Goal: Information Seeking & Learning: Compare options

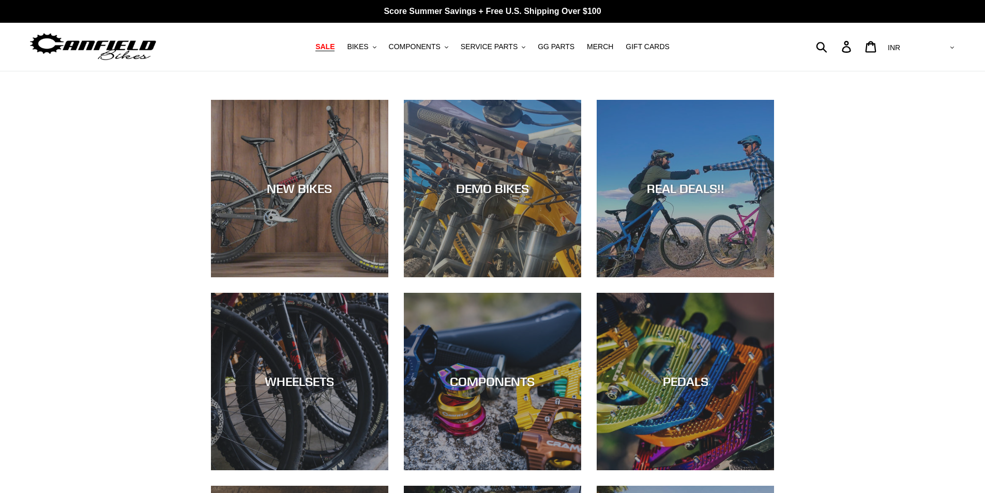
click at [335, 50] on span "SALE" at bounding box center [324, 46] width 19 height 9
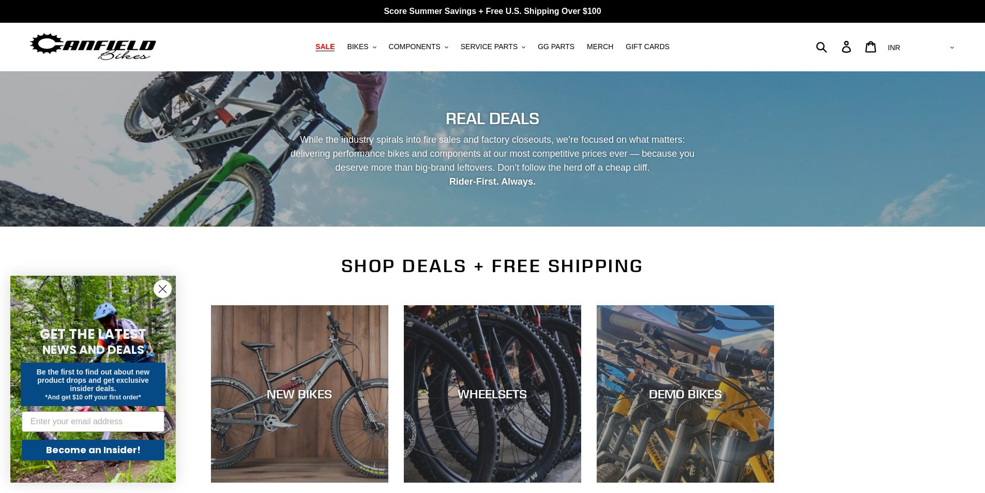
click at [221, 260] on h2 "SHOP DEALS + FREE SHIPPING" at bounding box center [493, 266] width 564 height 22
click at [165, 284] on circle "Close dialog" at bounding box center [162, 288] width 17 height 17
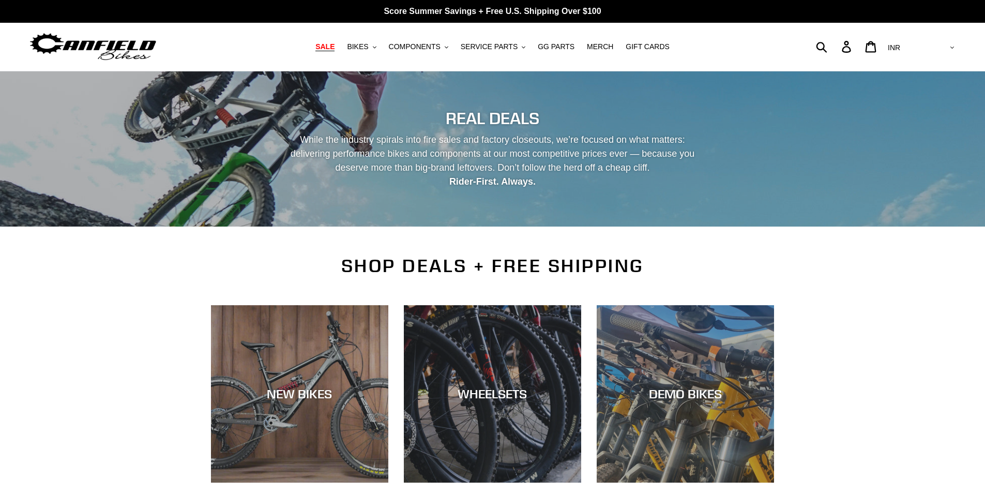
click at [952, 44] on select "AED AFN ALL AMD ANG AUD AWG AZN [GEOGRAPHIC_DATA] BBD BDT BGN BIF BND [PERSON_N…" at bounding box center [920, 47] width 73 height 19
select select "USD"
click at [926, 38] on select "AED AFN ALL AMD ANG AUD AWG AZN BAM BBD BDT BGN BIF BND BOB BSD BWP BZD CAD CDF…" at bounding box center [920, 47] width 73 height 19
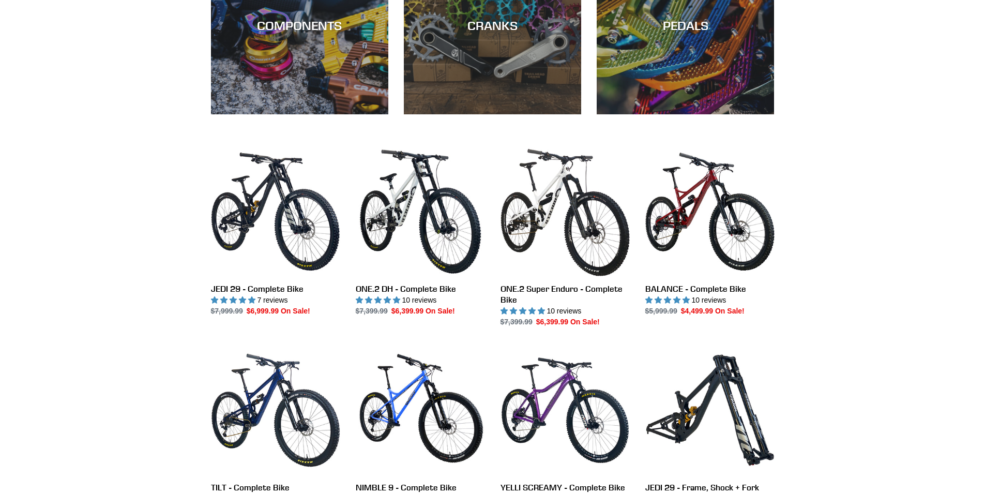
scroll to position [569, 0]
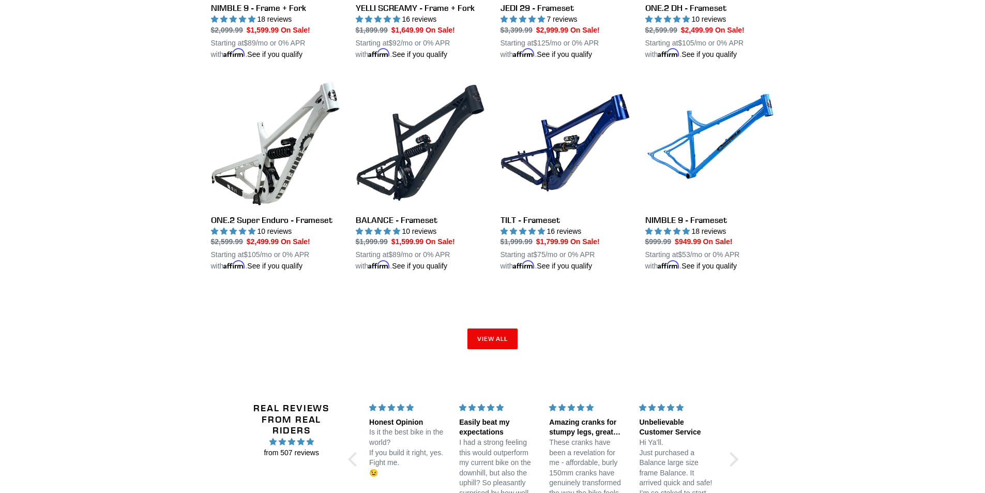
scroll to position [1499, 0]
click at [488, 331] on link "View all" at bounding box center [492, 338] width 51 height 21
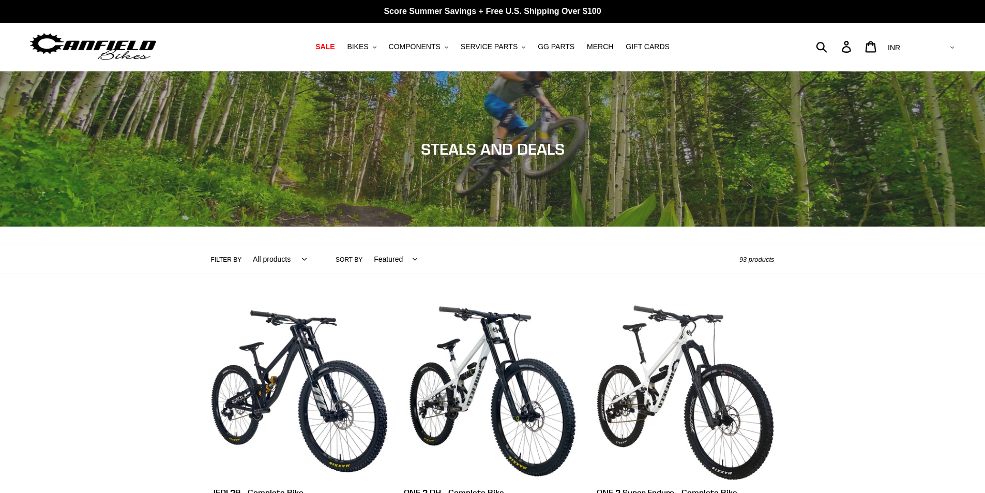
click at [936, 50] on select "AED AFN ALL AMD ANG AUD AWG AZN [GEOGRAPHIC_DATA] BBD BDT BGN BIF BND [PERSON_N…" at bounding box center [920, 47] width 73 height 19
select select "USD"
click at [926, 38] on select "AED AFN ALL AMD ANG AUD AWG AZN [GEOGRAPHIC_DATA] BBD BDT BGN BIF BND [PERSON_N…" at bounding box center [920, 47] width 73 height 19
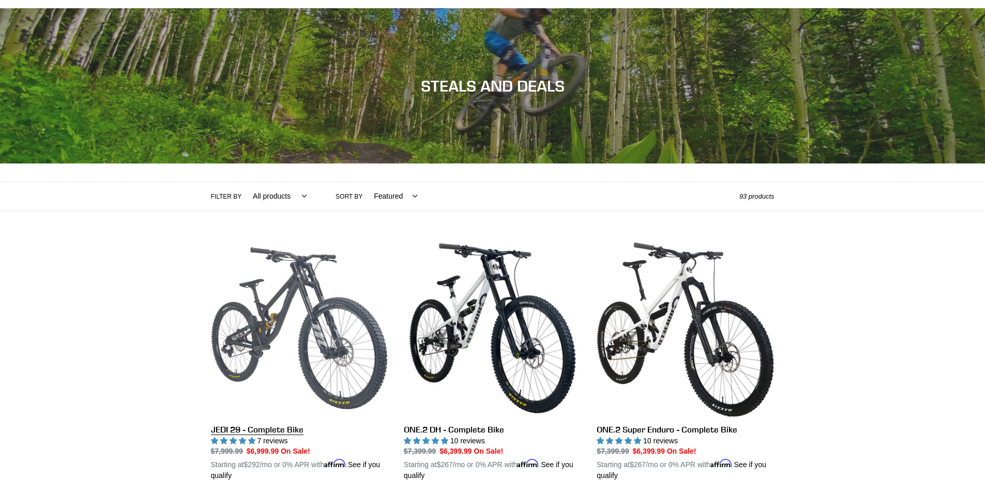
scroll to position [52, 0]
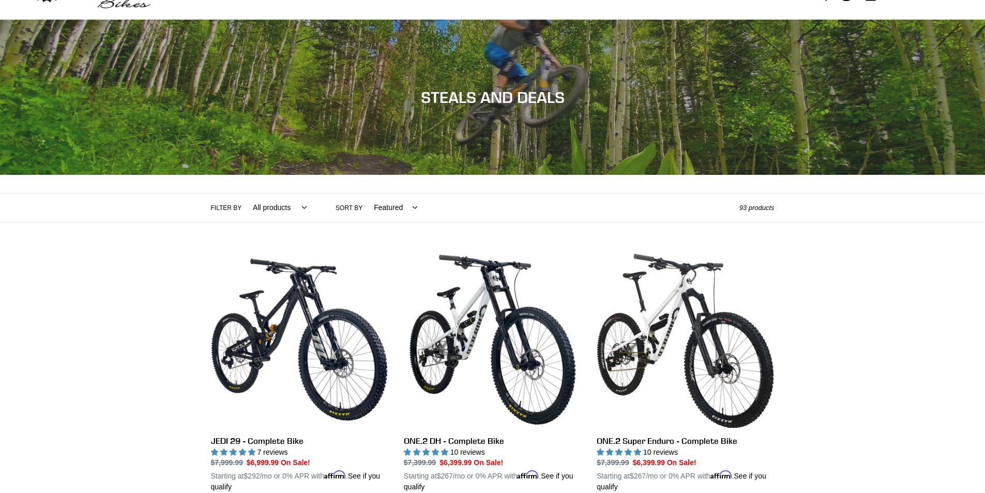
click at [391, 208] on select "Featured Best selling Alphabetically, A-Z Alphabetically, Z-A Price, low to hig…" at bounding box center [393, 207] width 57 height 28
select select "price-ascending"
click at [365, 193] on select "Featured Best selling Alphabetically, A-Z Alphabetically, Z-A Price, low to hig…" at bounding box center [393, 207] width 57 height 28
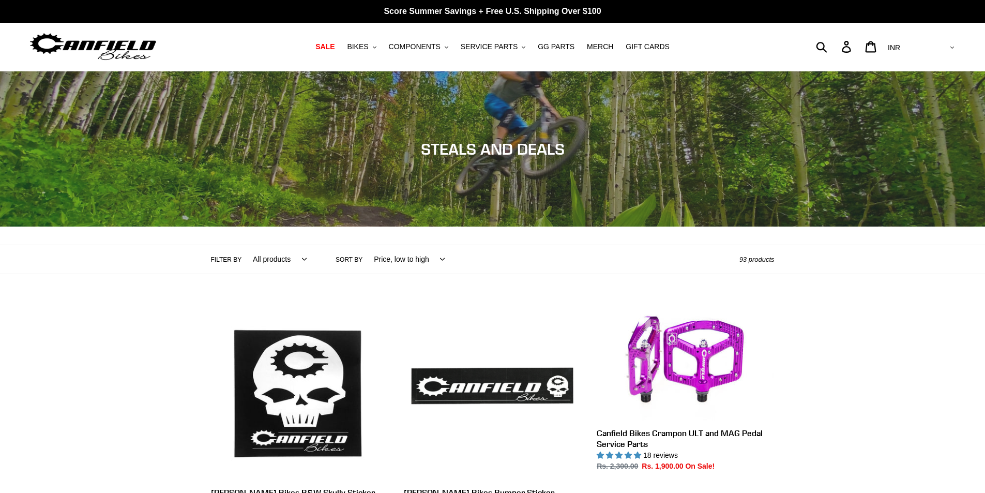
click at [948, 48] on select "AED AFN ALL AMD ANG AUD AWG AZN BAM BBD BDT BGN BIF BND BOB BSD BWP BZD CAD CDF…" at bounding box center [920, 47] width 73 height 19
select select "USD"
click at [926, 38] on select "AED AFN ALL AMD ANG AUD AWG AZN BAM BBD BDT BGN BIF BND BOB BSD BWP BZD CAD CDF…" at bounding box center [920, 47] width 73 height 19
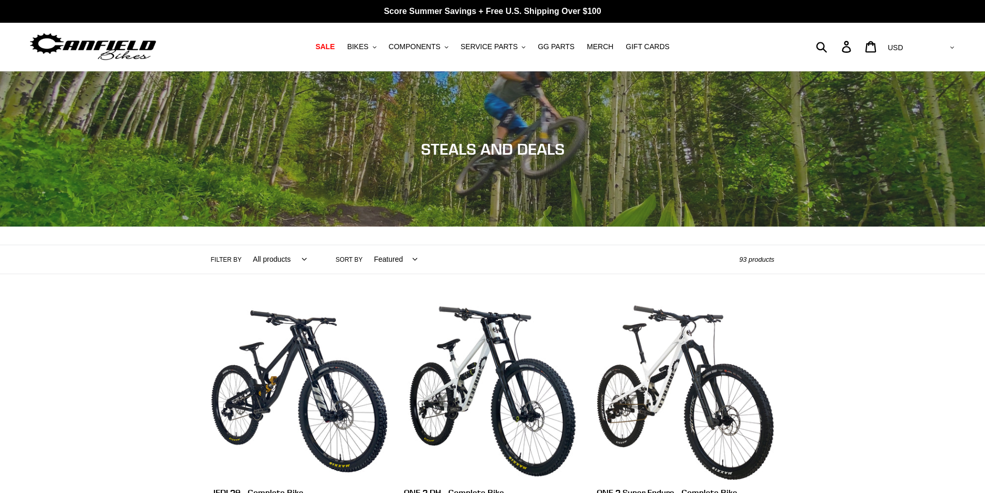
click at [385, 255] on select "Featured Best selling Alphabetically, A-Z Alphabetically, Z-A Price, low to hig…" at bounding box center [393, 259] width 57 height 28
select select "price-ascending"
click at [365, 245] on select "Featured Best selling Alphabetically, A-Z Alphabetically, Z-A Price, low to hig…" at bounding box center [393, 259] width 57 height 28
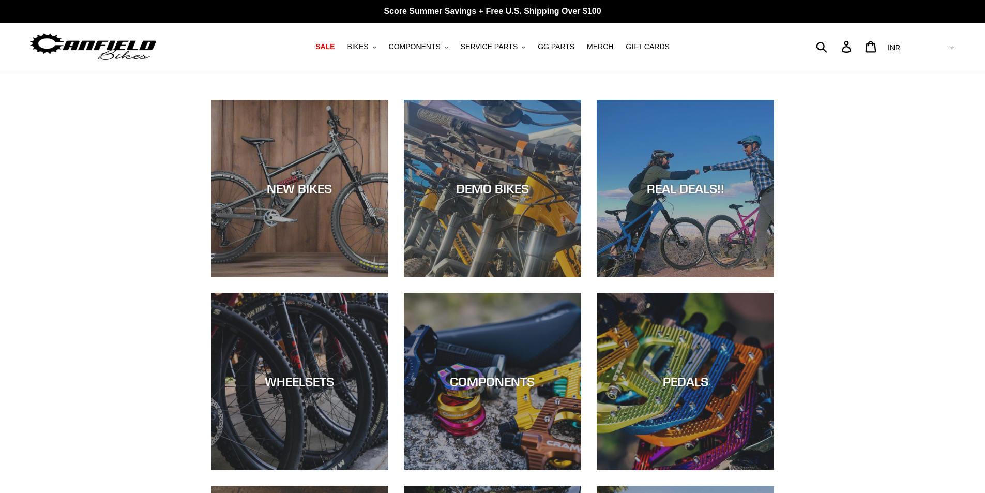
click at [954, 49] on select "AED AFN ALL AMD ANG AUD AWG AZN BAM BBD BDT BGN BIF BND BOB BSD BWP BZD CAD CDF…" at bounding box center [920, 47] width 73 height 19
select select "USD"
click at [926, 38] on select "AED AFN ALL AMD ANG AUD AWG AZN BAM BBD BDT BGN BIF BND BOB BSD BWP BZD CAD CDF…" at bounding box center [920, 47] width 73 height 19
click at [939, 191] on div "NEW BIKES DEMO BIKES REAL DEALS!! WHEELSETS COMPONENTS PEDALS CRANKS" at bounding box center [492, 398] width 985 height 596
click at [335, 43] on span "SALE" at bounding box center [324, 46] width 19 height 9
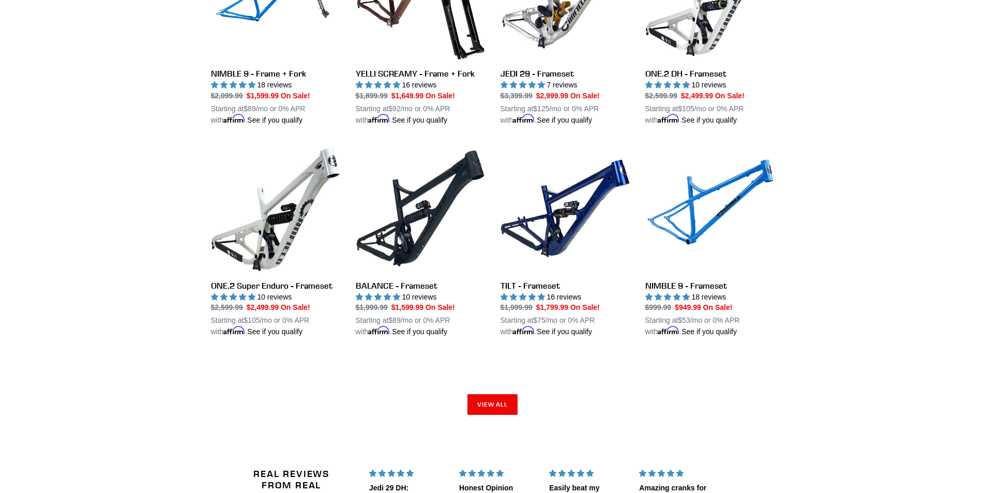
scroll to position [1448, 0]
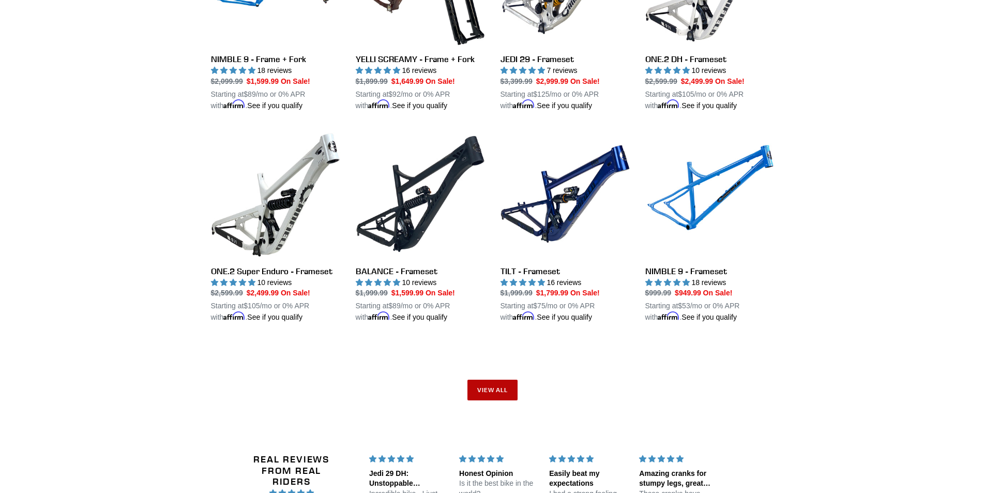
click at [506, 390] on link "View all" at bounding box center [492, 390] width 51 height 21
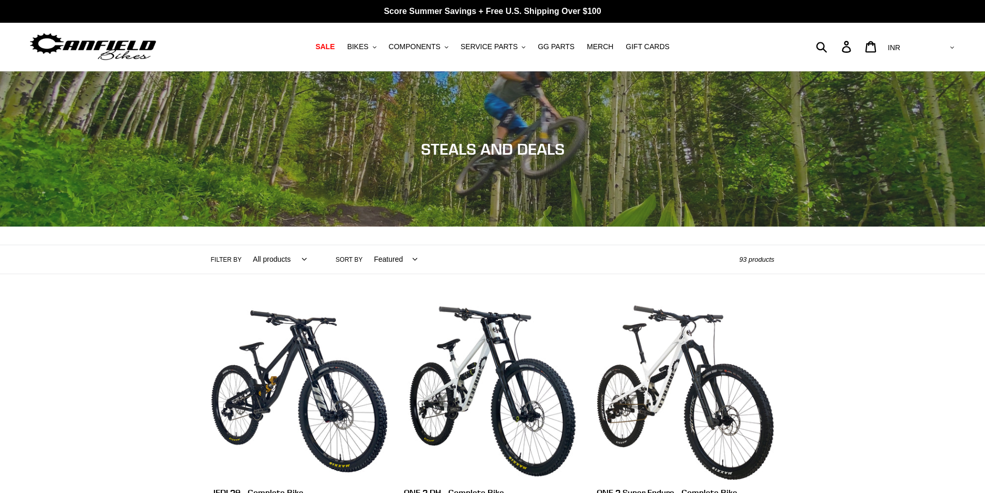
click at [937, 49] on select "AED AFN ALL AMD ANG AUD AWG AZN BAM BBD BDT BGN BIF BND BOB BSD BWP BZD CAD CDF…" at bounding box center [920, 47] width 73 height 19
click at [375, 256] on select "Featured Best selling Alphabetically, A-Z Alphabetically, Z-A Price, low to hig…" at bounding box center [393, 259] width 57 height 28
select select "price-ascending"
click at [365, 245] on select "Featured Best selling Alphabetically, A-Z Alphabetically, Z-A Price, low to hig…" at bounding box center [393, 259] width 57 height 28
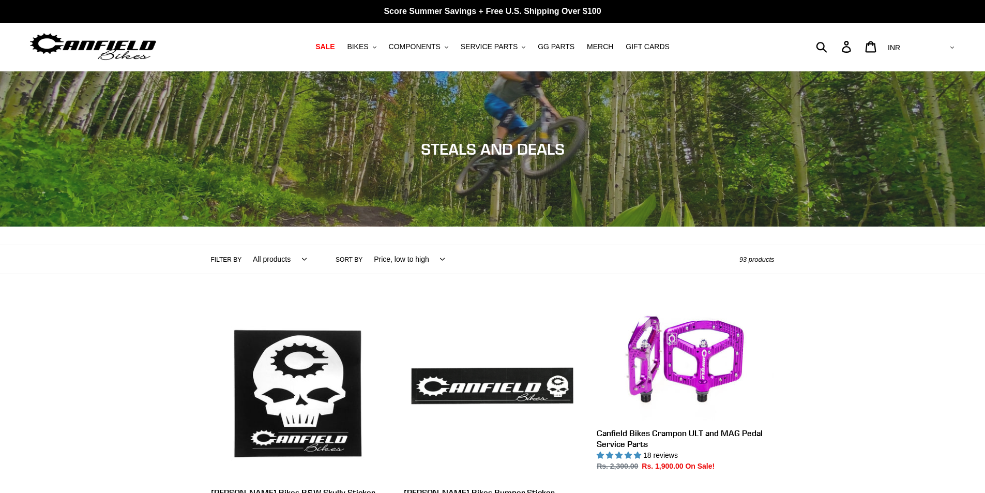
click at [948, 45] on select "AED AFN ALL AMD ANG AUD AWG AZN BAM BBD BDT BGN BIF BND BOB BSD BWP BZD CAD CDF…" at bounding box center [920, 47] width 73 height 19
select select "USD"
click at [926, 38] on select "AED AFN ALL AMD ANG AUD AWG AZN BAM BBD BDT BGN BIF BND BOB BSD BWP BZD CAD CDF…" at bounding box center [920, 47] width 73 height 19
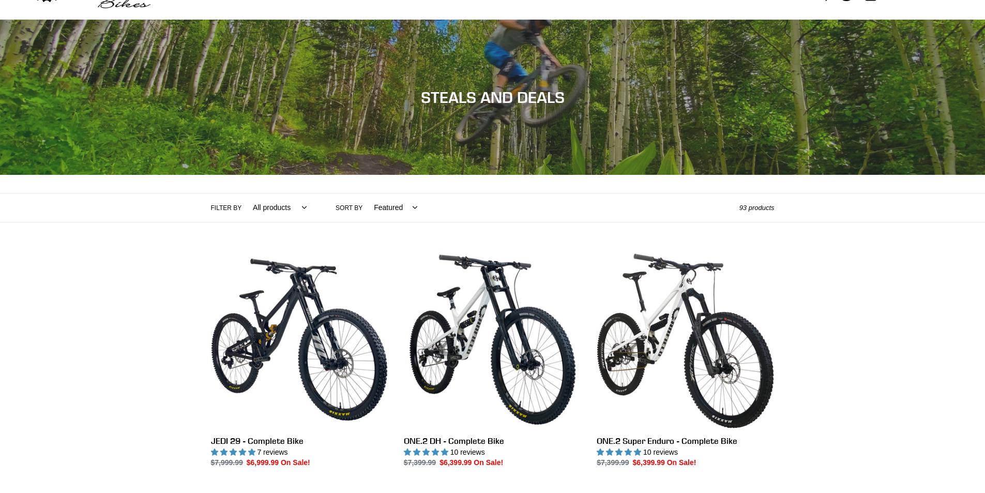
scroll to position [103, 0]
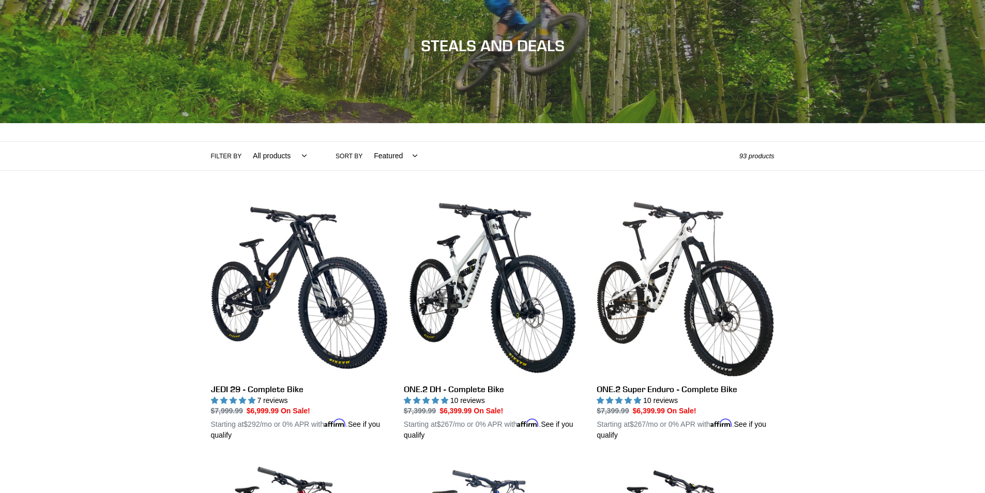
click at [408, 158] on select "Featured Best selling Alphabetically, A-Z Alphabetically, Z-A Price, low to hig…" at bounding box center [393, 156] width 57 height 28
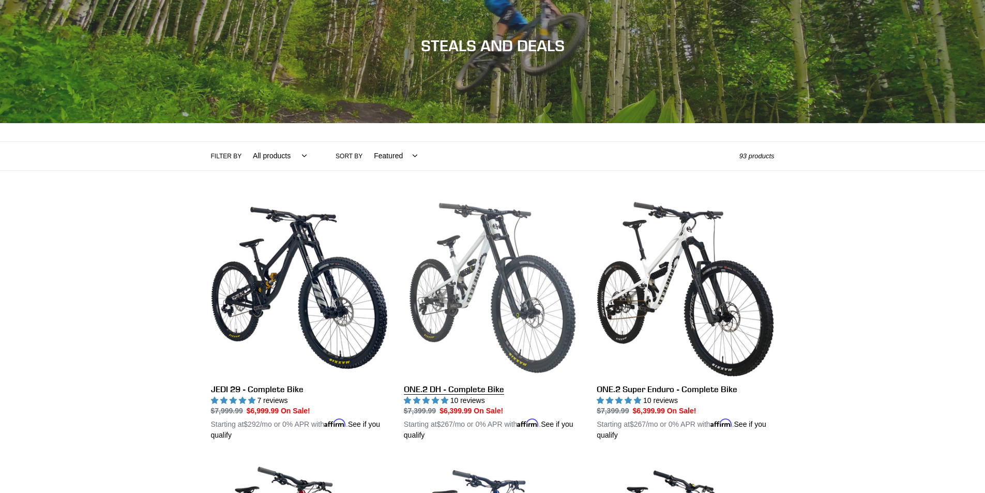
select select "price-ascending"
click at [365, 142] on select "Featured Best selling Alphabetically, A-Z Alphabetically, Z-A Price, low to hig…" at bounding box center [393, 156] width 57 height 28
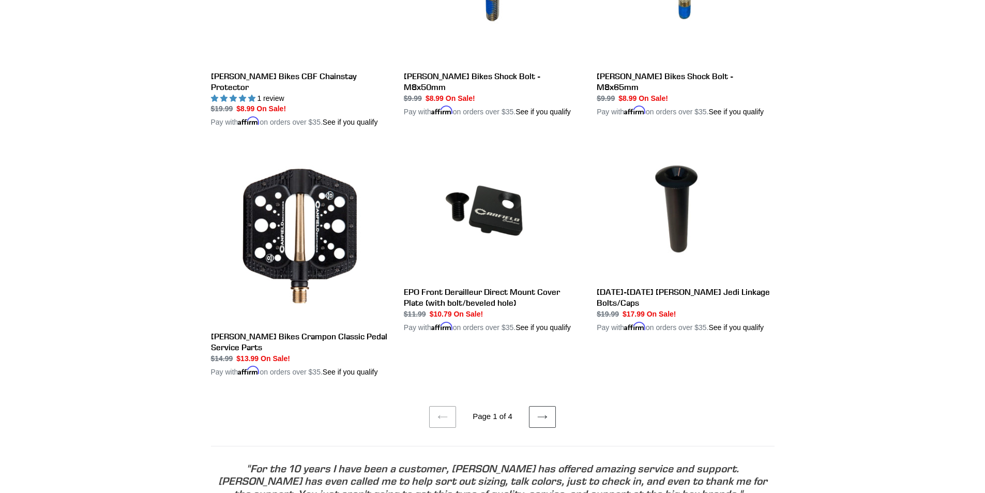
scroll to position [1965, 0]
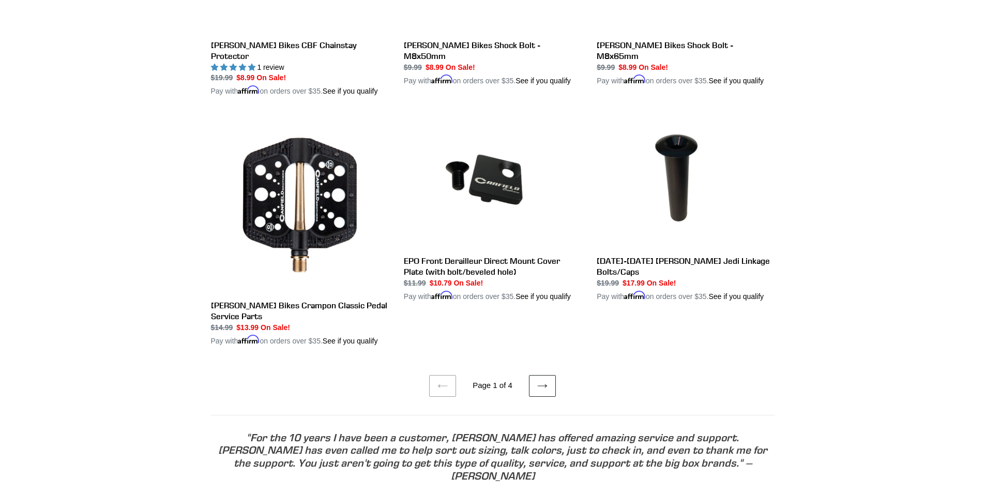
click at [544, 381] on icon at bounding box center [542, 386] width 10 height 10
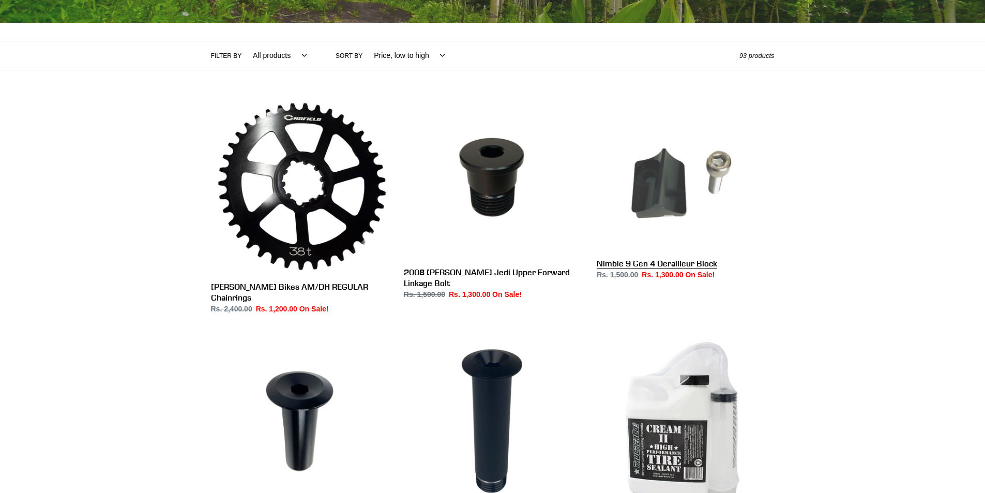
scroll to position [155, 0]
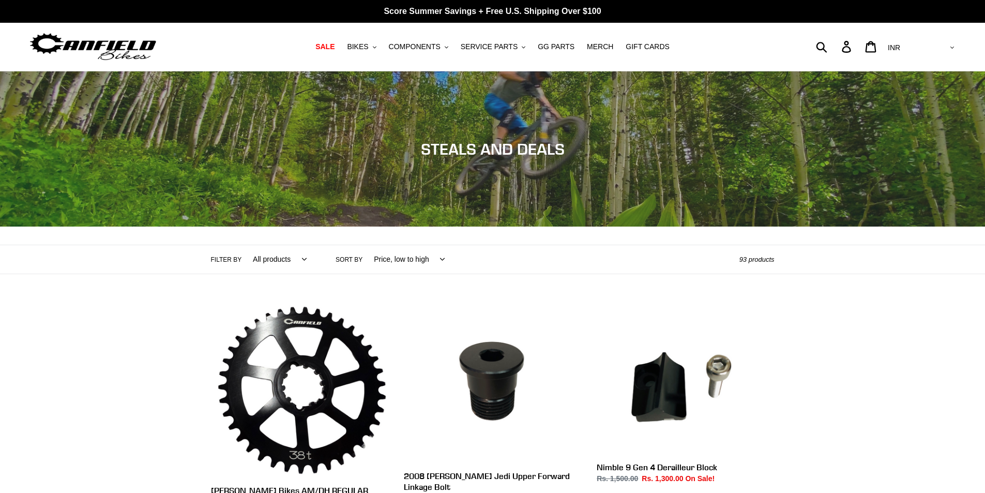
click at [948, 50] on select "AED AFN ALL AMD ANG AUD AWG AZN BAM BBD BDT BGN BIF BND BOB BSD BWP BZD CAD CDF…" at bounding box center [920, 47] width 73 height 19
select select "USD"
click at [926, 38] on select "AED AFN ALL AMD ANG AUD AWG AZN BAM BBD BDT BGN BIF BND BOB BSD BWP BZD CAD CDF…" at bounding box center [920, 47] width 73 height 19
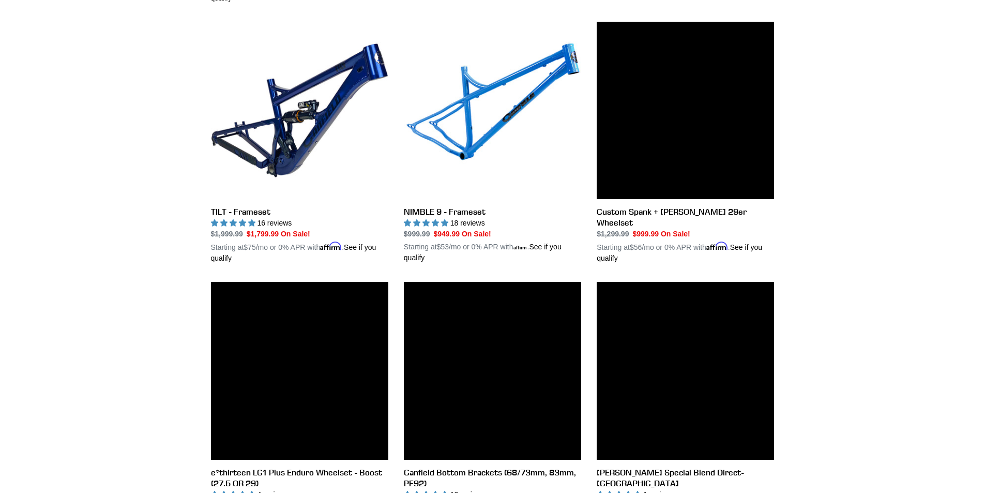
scroll to position [2208, 0]
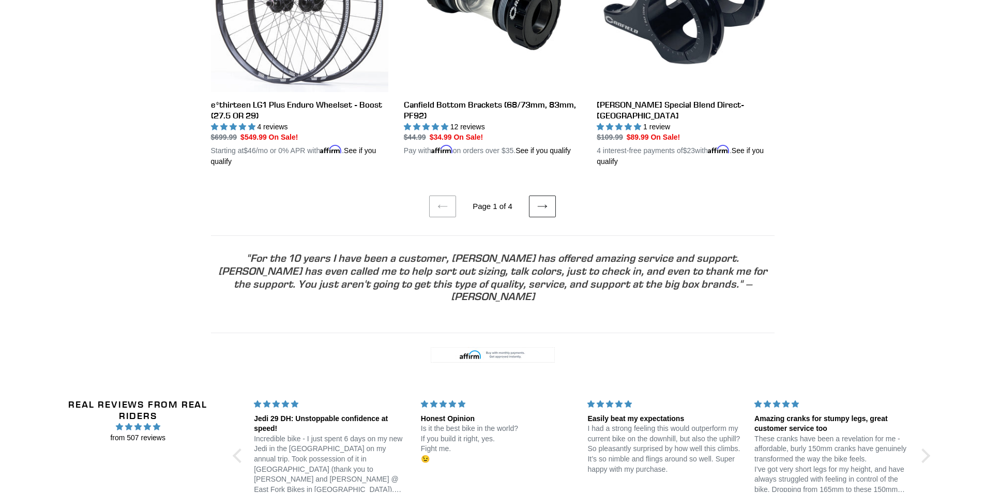
click at [529, 195] on link "Next page" at bounding box center [542, 206] width 27 height 22
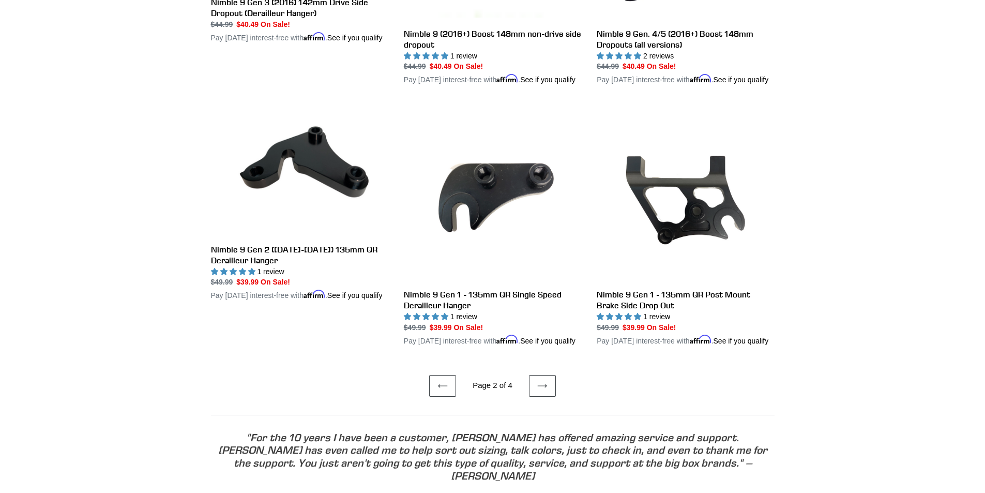
scroll to position [2068, 0]
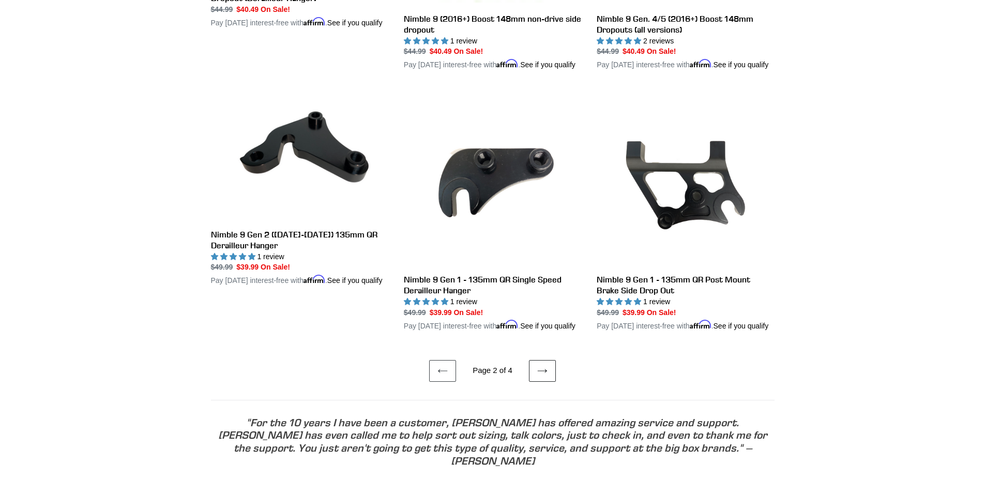
click at [542, 372] on icon at bounding box center [541, 371] width 9 height 4
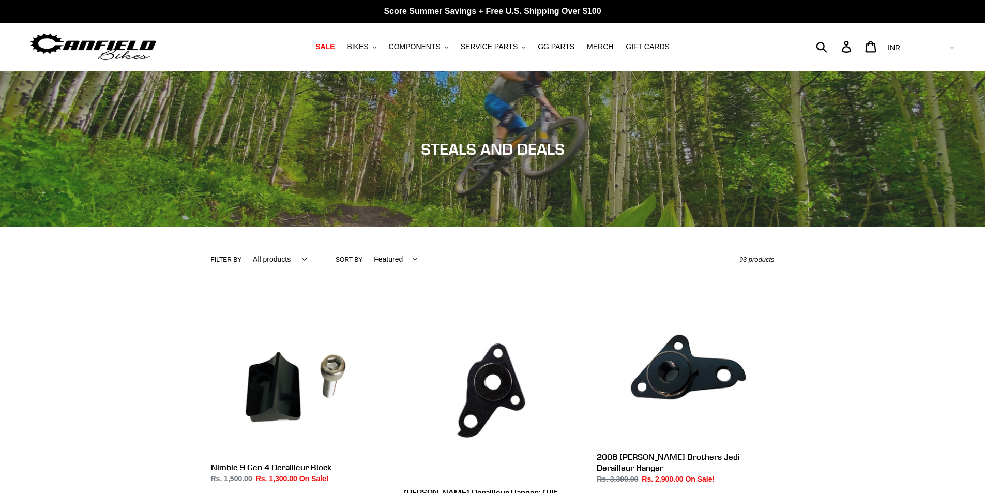
click at [948, 46] on select "AED AFN ALL AMD ANG AUD AWG AZN BAM BBD BDT BGN BIF BND BOB BSD BWP BZD CAD CDF…" at bounding box center [920, 47] width 73 height 19
select select "USD"
click at [926, 38] on select "AED AFN ALL AMD ANG AUD AWG AZN [GEOGRAPHIC_DATA] BBD BDT BGN BIF BND [PERSON_N…" at bounding box center [920, 47] width 73 height 19
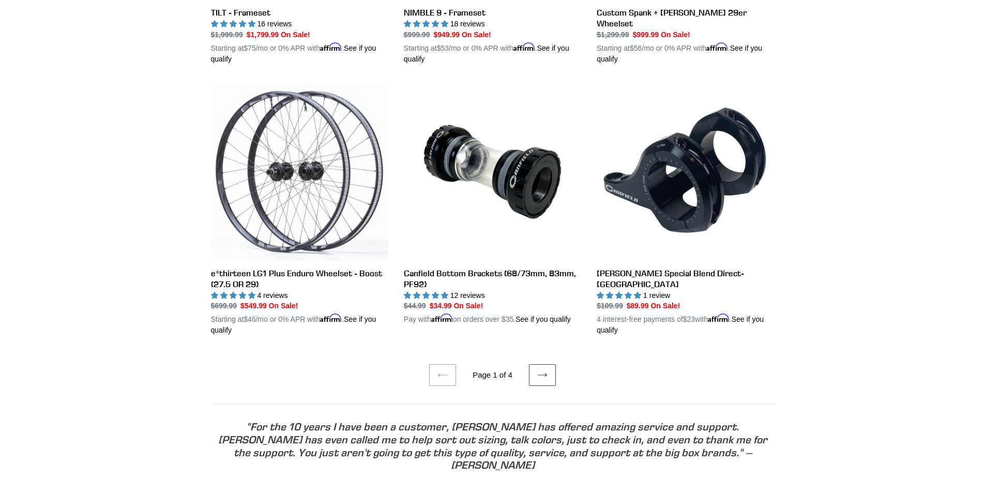
scroll to position [2037, 0]
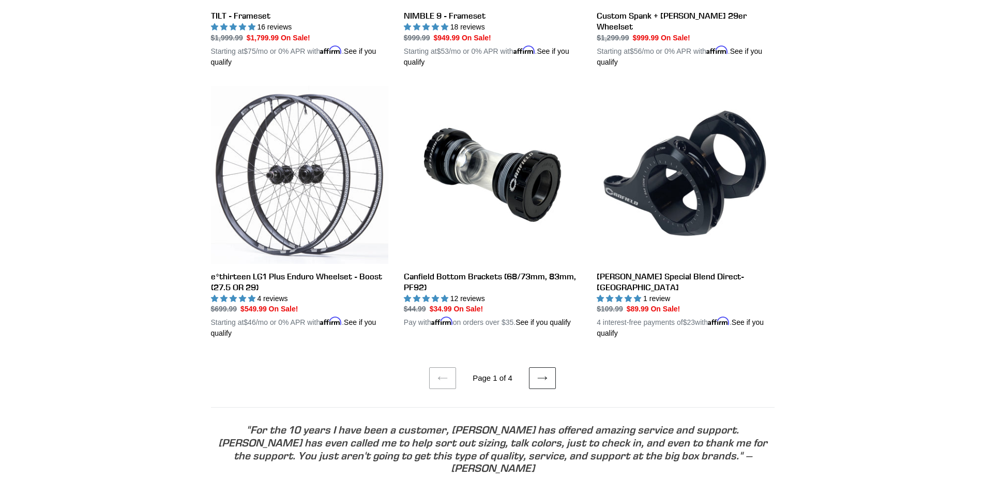
click at [543, 373] on icon at bounding box center [542, 378] width 10 height 10
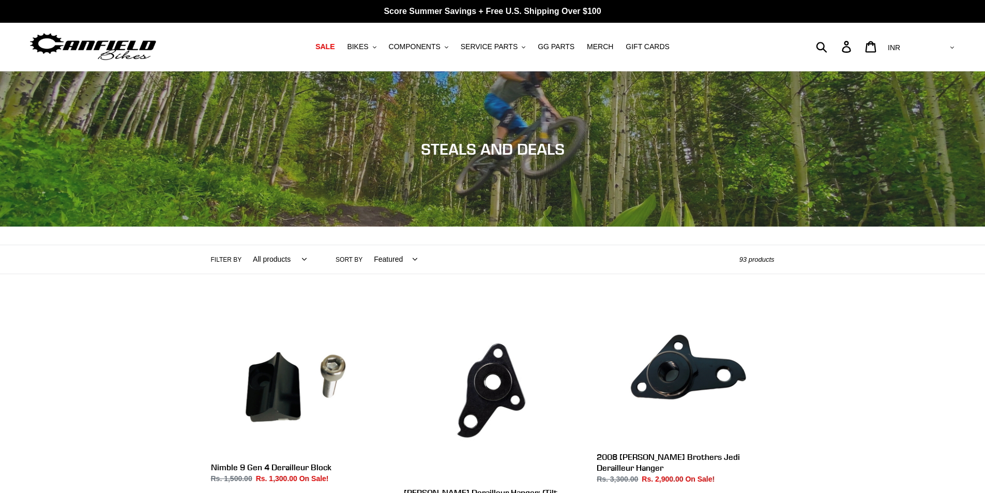
click at [941, 47] on select "AED AFN ALL AMD ANG AUD AWG AZN [GEOGRAPHIC_DATA] BBD BDT BGN BIF BND [PERSON_N…" at bounding box center [920, 47] width 73 height 19
select select "USD"
click at [926, 38] on select "AED AFN ALL AMD ANG AUD AWG AZN [GEOGRAPHIC_DATA] BBD BDT BGN BIF BND [PERSON_N…" at bounding box center [920, 47] width 73 height 19
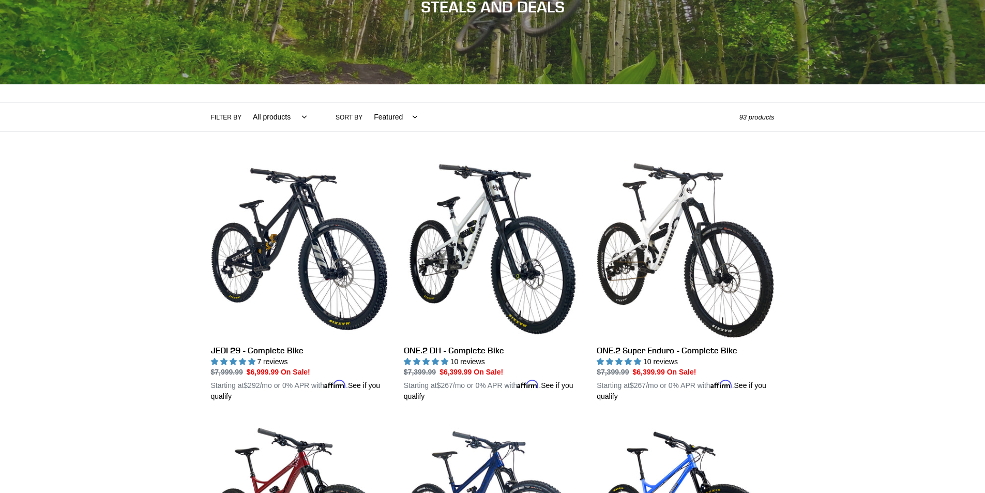
scroll to position [155, 0]
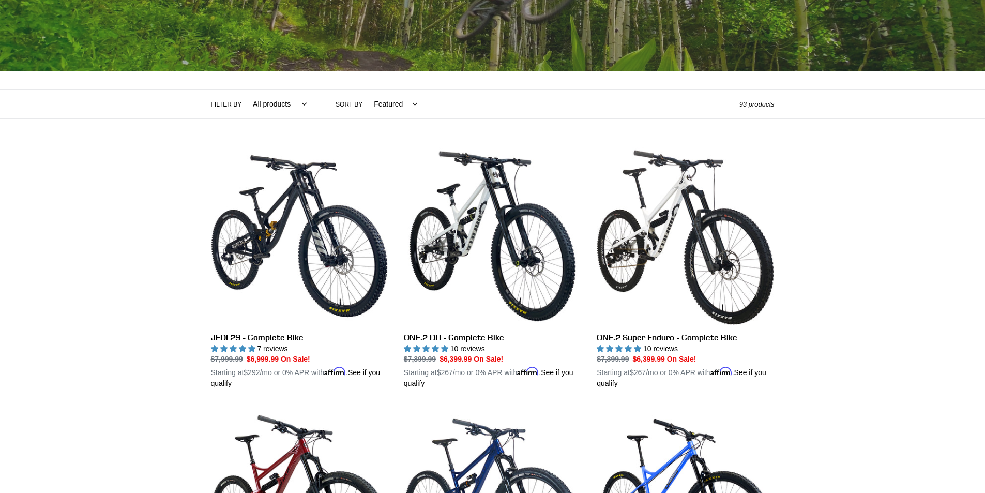
click at [404, 95] on select "Featured Best selling Alphabetically, A-Z Alphabetically, Z-A Price, low to hig…" at bounding box center [393, 104] width 57 height 28
select select "price-ascending"
click at [365, 90] on select "Featured Best selling Alphabetically, A-Z Alphabetically, Z-A Price, low to hig…" at bounding box center [393, 104] width 57 height 28
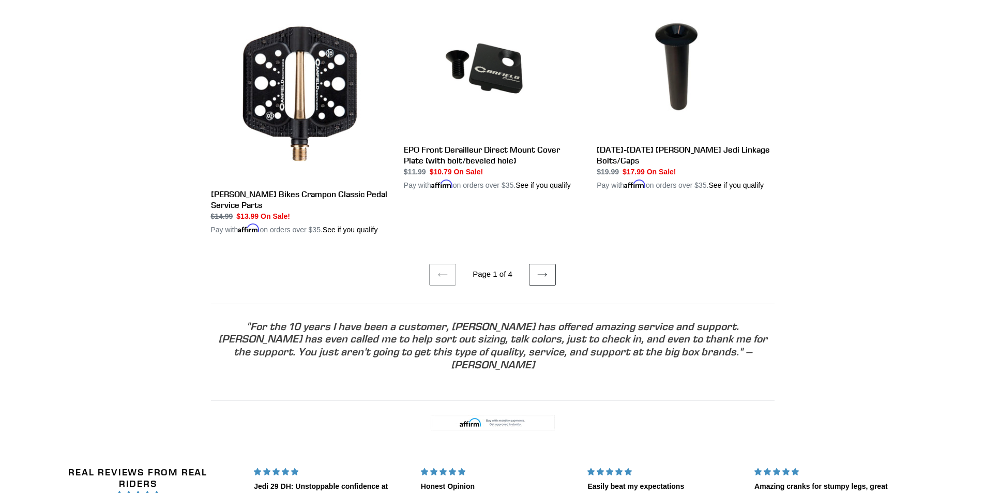
scroll to position [2063, 0]
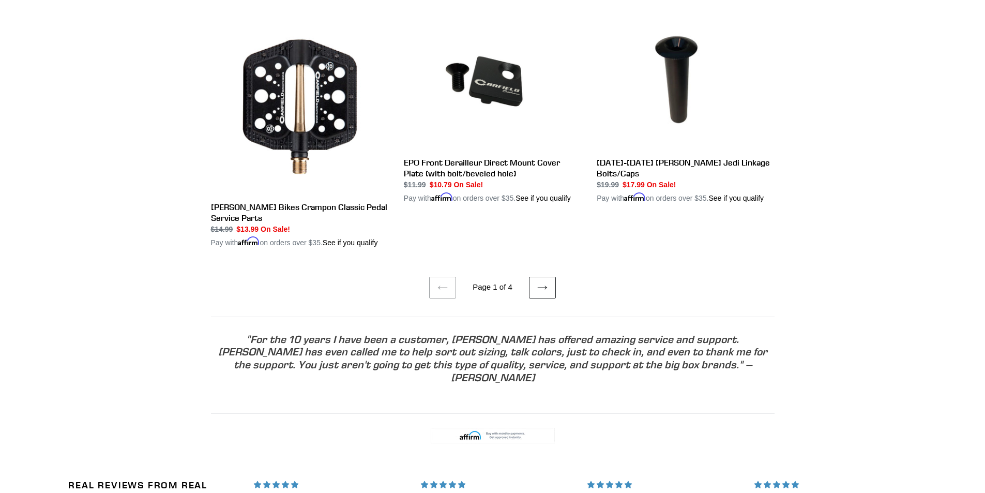
click at [549, 277] on link "Next page" at bounding box center [542, 288] width 27 height 22
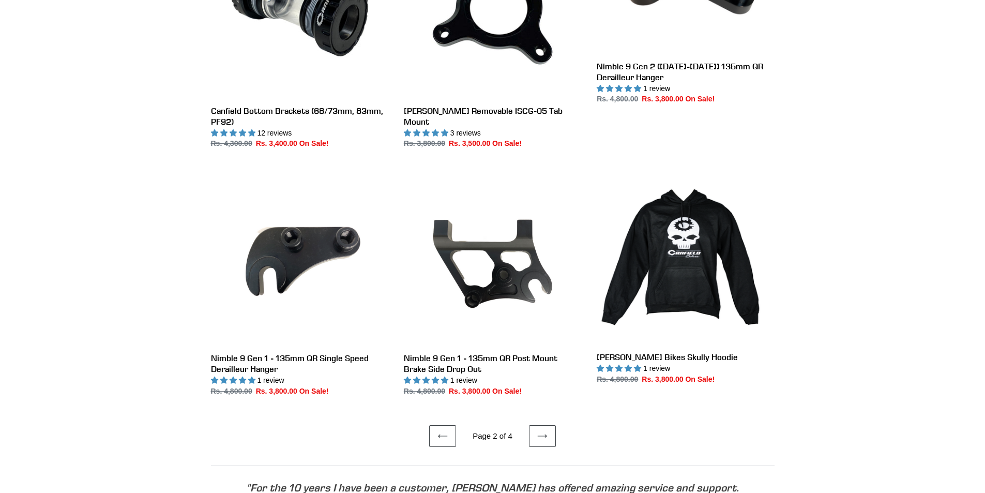
scroll to position [1819, 0]
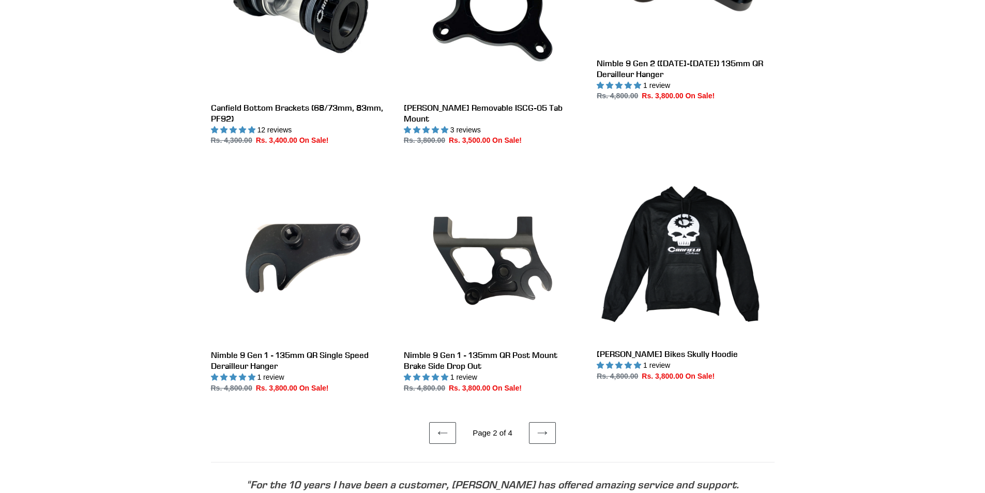
click at [545, 424] on link "Next page" at bounding box center [542, 433] width 27 height 22
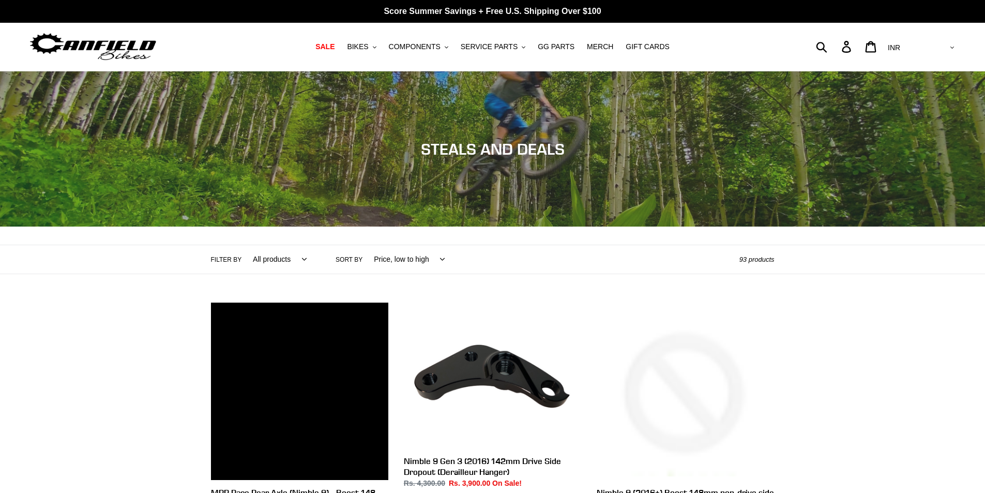
click at [380, 256] on select "Featured Best selling Alphabetically, A-Z Alphabetically, Z-A Price, low to hig…" at bounding box center [407, 259] width 84 height 28
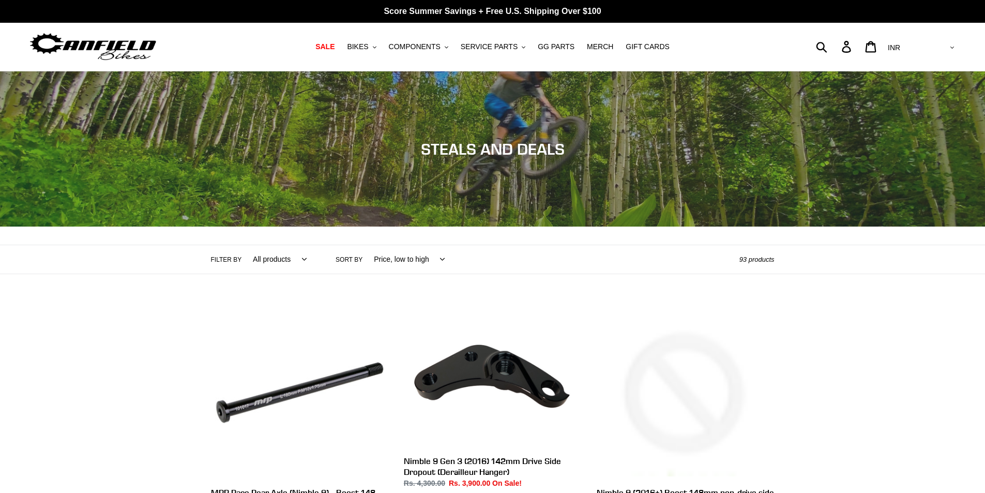
click at [365, 245] on select "Featured Best selling Alphabetically, A-Z Alphabetically, Z-A Price, low to hig…" at bounding box center [407, 259] width 84 height 28
click at [949, 41] on select "AED AFN ALL AMD ANG AUD AWG AZN BAM BBD BDT BGN BIF BND BOB BSD BWP BZD CAD CDF…" at bounding box center [920, 47] width 73 height 19
click at [926, 226] on div "Collection: STEALS AND DEALS" at bounding box center [492, 226] width 985 height 0
click at [946, 48] on select "AED AFN ALL AMD ANG AUD AWG AZN BAM BBD BDT BGN BIF BND BOB BSD BWP BZD CAD CDF…" at bounding box center [920, 47] width 73 height 19
click at [943, 48] on select "AED AFN ALL AMD ANG AUD AWG AZN BAM BBD BDT BGN BIF BND BOB BSD BWP BZD CAD CDF…" at bounding box center [920, 47] width 73 height 19
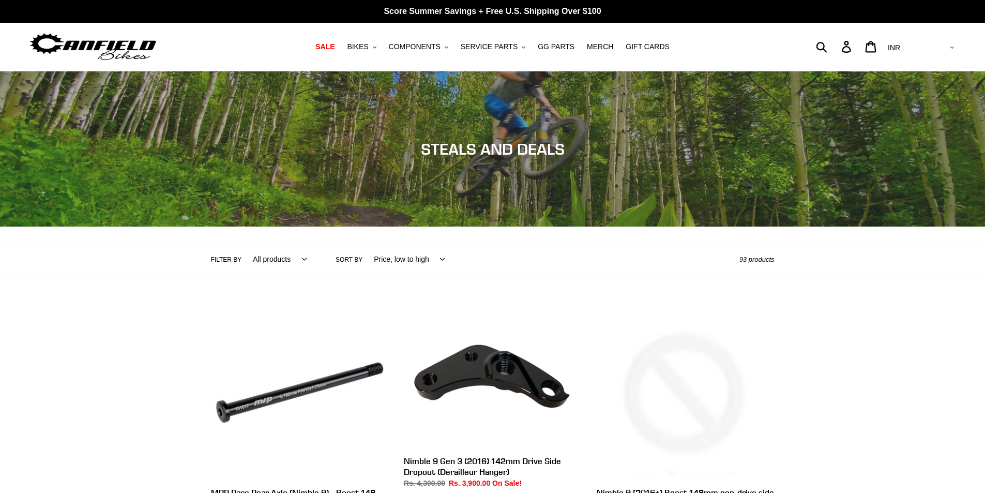
select select "USD"
click at [926, 38] on select "AED AFN ALL AMD ANG AUD AWG AZN BAM BBD BDT BGN BIF BND BOB BSD BWP BZD CAD CDF…" at bounding box center [920, 47] width 73 height 19
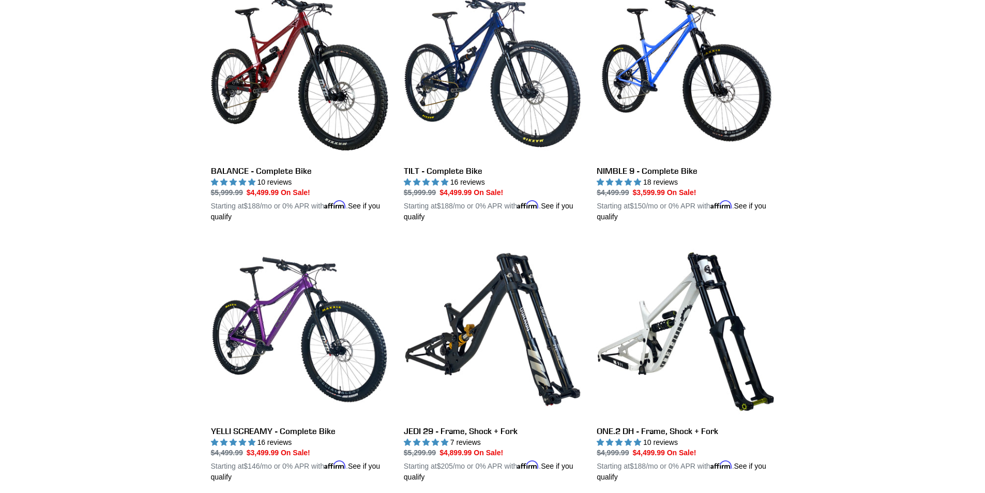
scroll to position [724, 0]
